Goal: Find specific page/section: Find specific page/section

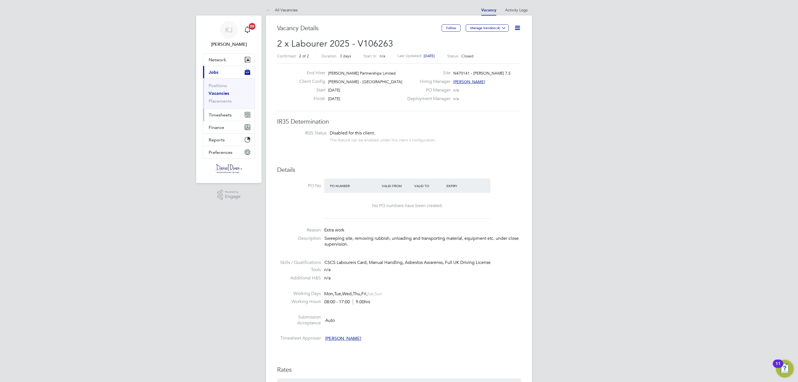
click at [211, 112] on span "Timesheets" at bounding box center [220, 114] width 23 height 5
click at [217, 102] on link "Placements" at bounding box center [220, 100] width 23 height 5
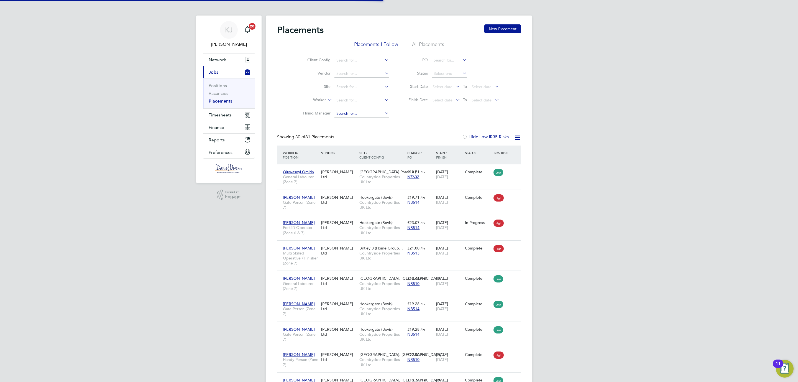
scroll to position [21, 48]
click at [218, 93] on link "Vacancies" at bounding box center [219, 93] width 20 height 5
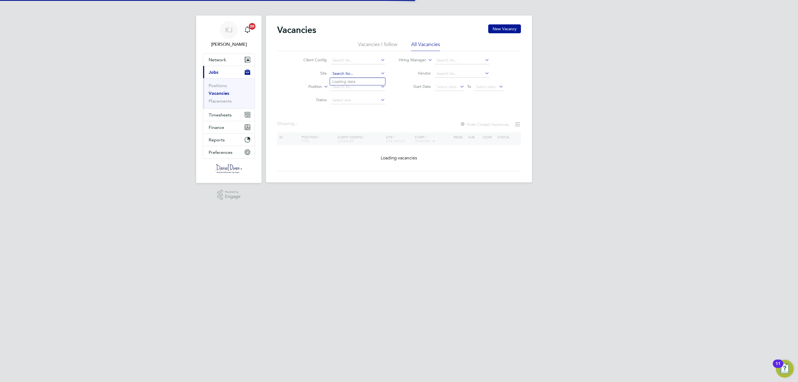
click at [348, 73] on input at bounding box center [357, 74] width 55 height 8
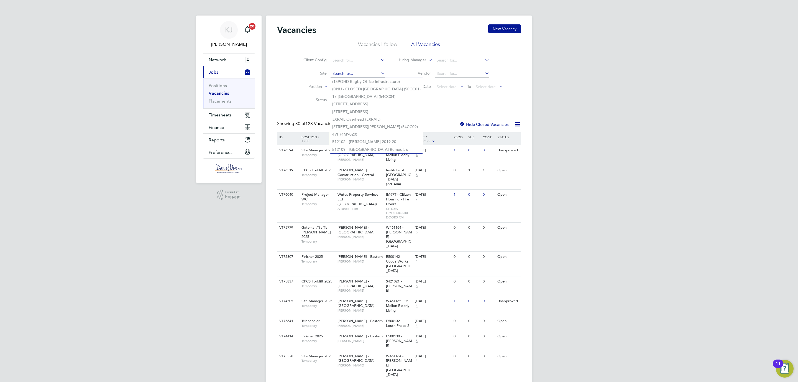
type input "f"
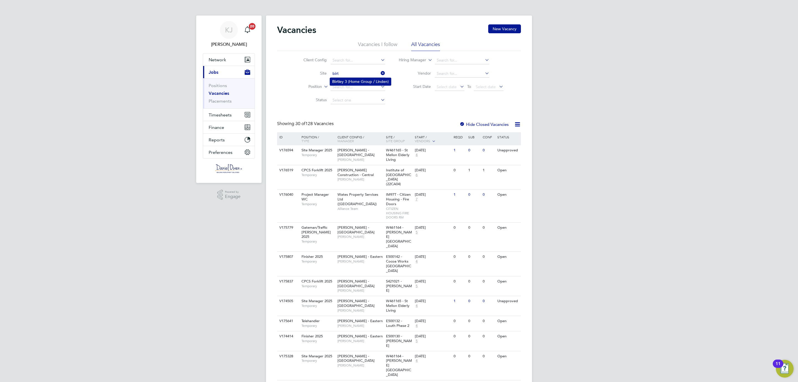
click at [347, 79] on li "Birt ley 3 (Home Group / Linden)" at bounding box center [360, 81] width 61 height 7
type input "Birtley 3 (Home Group / [GEOGRAPHIC_DATA])"
